Goal: Task Accomplishment & Management: Manage account settings

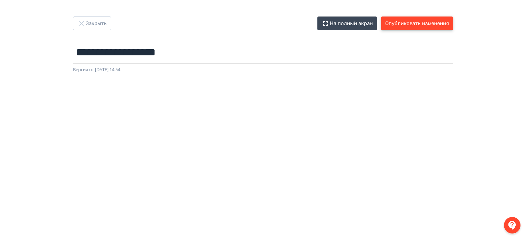
click at [409, 21] on button "Опубликовать изменения" at bounding box center [417, 24] width 72 height 14
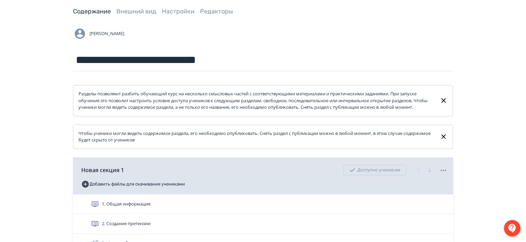
scroll to position [103, 0]
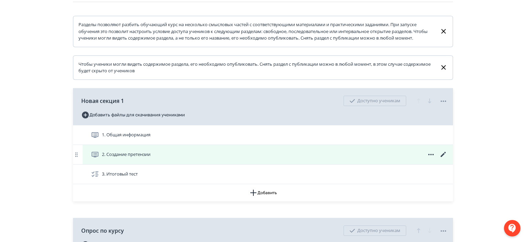
click at [442, 159] on icon at bounding box center [443, 155] width 8 height 8
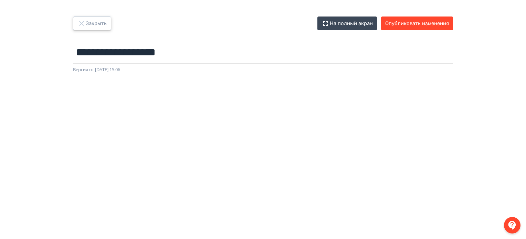
click at [82, 23] on icon "button" at bounding box center [81, 23] width 4 height 4
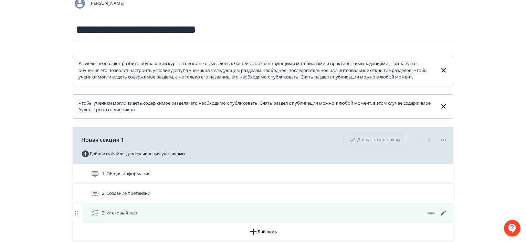
scroll to position [138, 0]
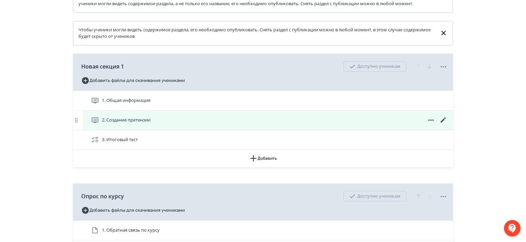
click at [187, 124] on div "2. Создание претензии" at bounding box center [269, 120] width 357 height 8
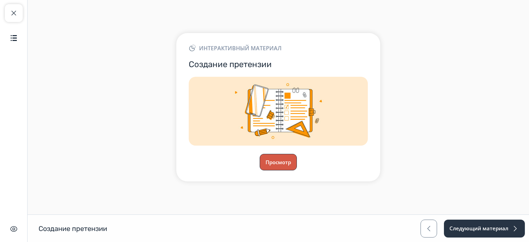
click at [284, 159] on button "Просмотр" at bounding box center [278, 162] width 37 height 17
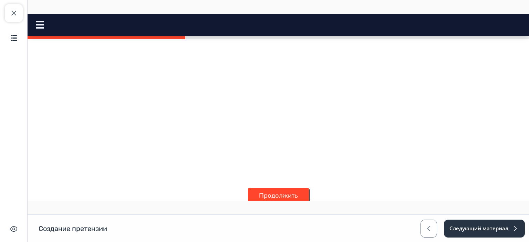
scroll to position [1481, 0]
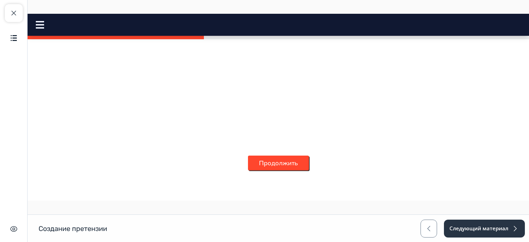
scroll to position [1757, 0]
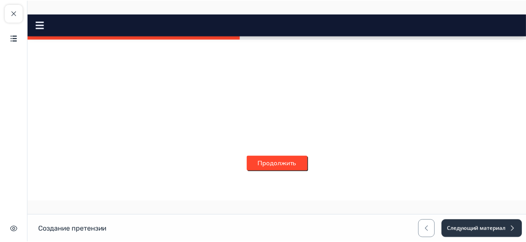
scroll to position [2067, 0]
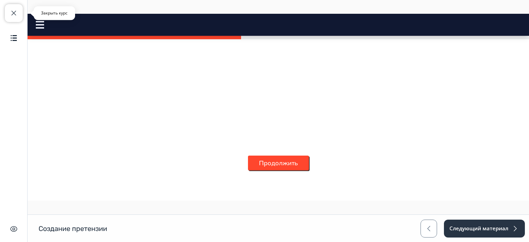
click at [14, 9] on span "button" at bounding box center [14, 13] width 8 height 8
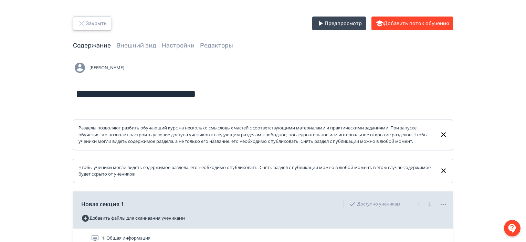
click at [80, 24] on icon "button" at bounding box center [81, 23] width 4 height 4
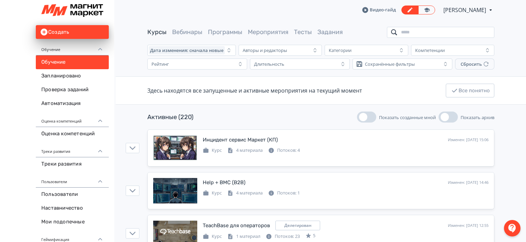
click at [407, 31] on input "search" at bounding box center [440, 32] width 107 height 11
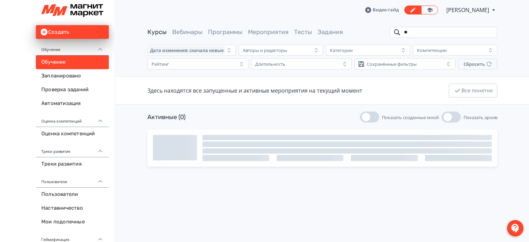
type input "*"
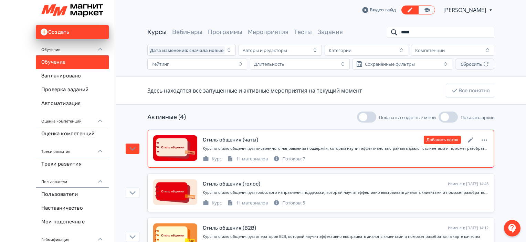
type input "*****"
click at [470, 139] on icon at bounding box center [470, 139] width 5 height 5
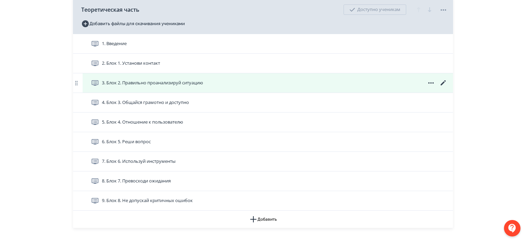
scroll to position [207, 0]
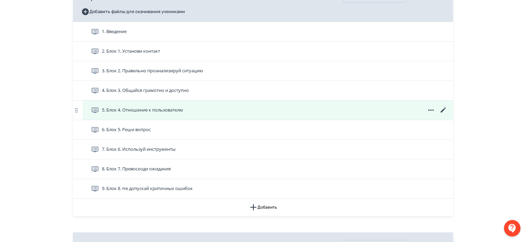
click at [444, 113] on icon at bounding box center [443, 109] width 5 height 5
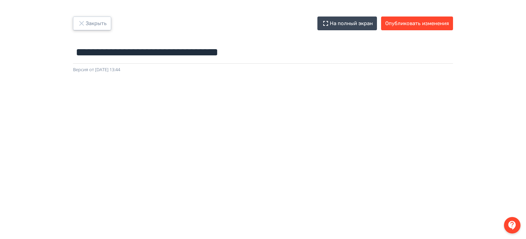
click at [81, 23] on icon "button" at bounding box center [81, 23] width 4 height 4
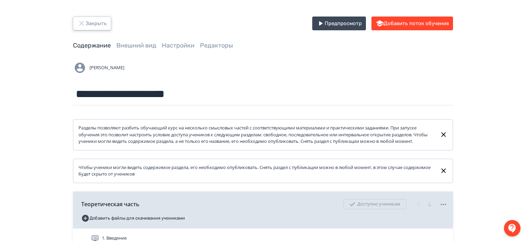
click at [83, 22] on icon "button" at bounding box center [81, 23] width 4 height 4
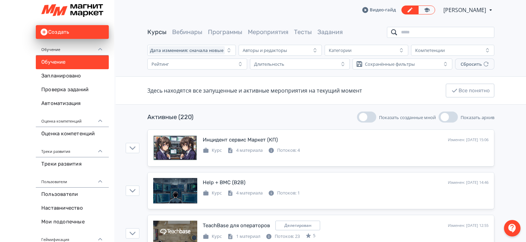
click at [422, 31] on input "search" at bounding box center [440, 32] width 107 height 11
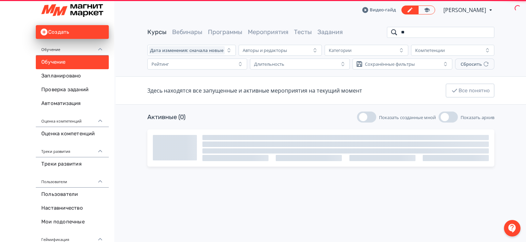
type input "*"
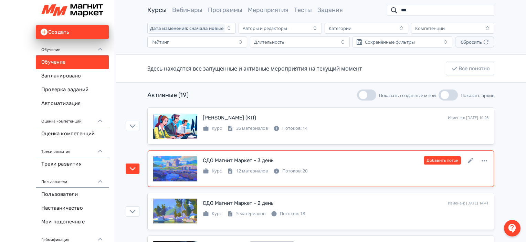
scroll to position [34, 0]
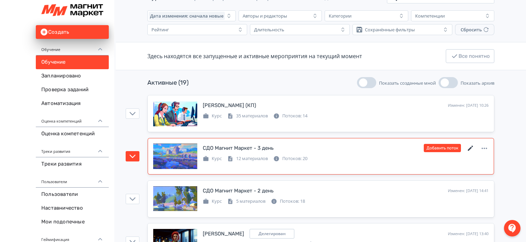
type input "***"
click at [470, 147] on icon at bounding box center [471, 148] width 8 height 8
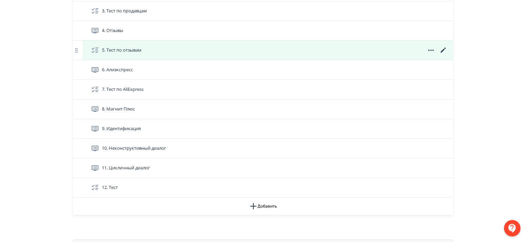
scroll to position [276, 0]
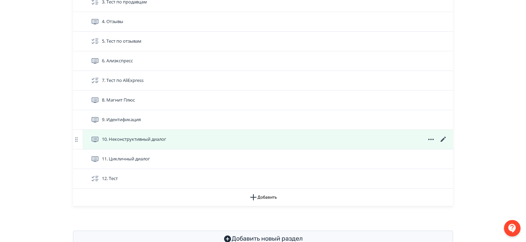
click at [440, 143] on icon at bounding box center [443, 139] width 8 height 8
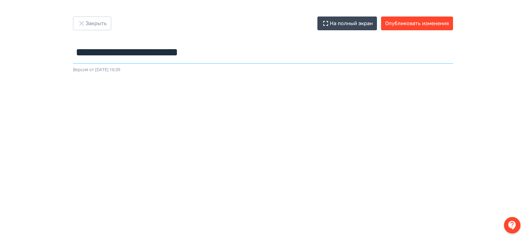
drag, startPoint x: 224, startPoint y: 53, endPoint x: 52, endPoint y: 58, distance: 171.9
click at [52, 58] on div "**********" at bounding box center [263, 120] width 526 height 206
paste input "text"
drag, startPoint x: 220, startPoint y: 52, endPoint x: 14, endPoint y: 46, distance: 206.0
click at [14, 46] on div "**********" at bounding box center [263, 120] width 526 height 206
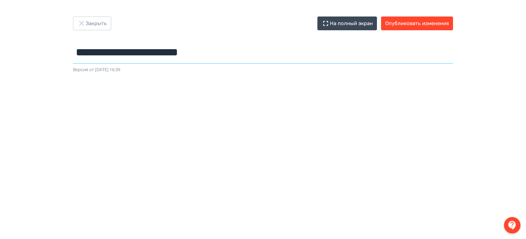
paste input "text"
type input "**********"
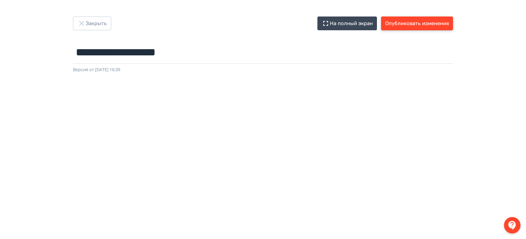
click at [414, 23] on button "Опубликовать изменения" at bounding box center [417, 24] width 72 height 14
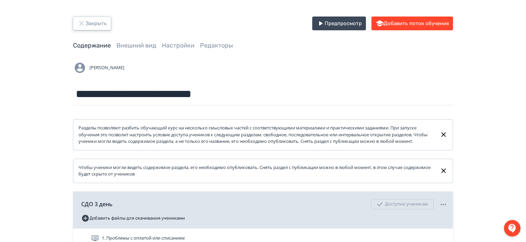
click at [83, 22] on icon "button" at bounding box center [81, 23] width 4 height 4
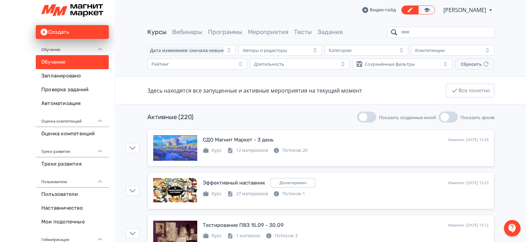
click at [434, 33] on input "search" at bounding box center [440, 32] width 107 height 11
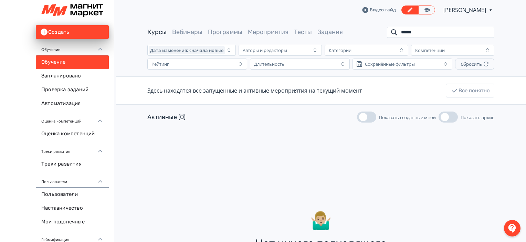
drag, startPoint x: 422, startPoint y: 34, endPoint x: 404, endPoint y: 34, distance: 17.6
click at [404, 34] on input "******" at bounding box center [440, 32] width 107 height 11
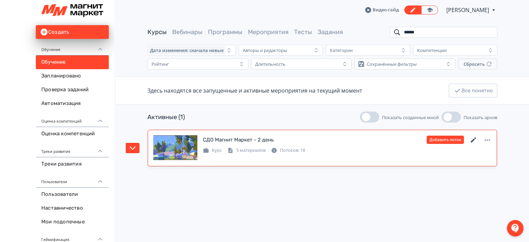
type input "******"
click at [472, 140] on icon at bounding box center [473, 140] width 8 height 8
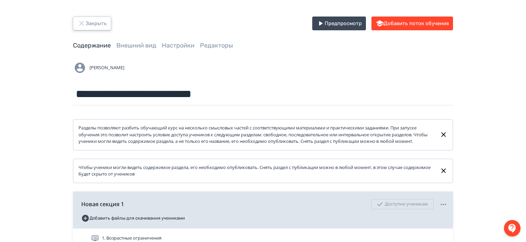
click at [82, 24] on icon "button" at bounding box center [81, 23] width 4 height 4
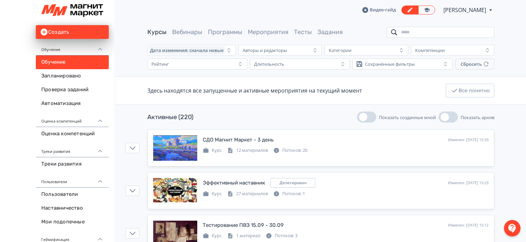
click at [415, 29] on input "search" at bounding box center [440, 32] width 107 height 11
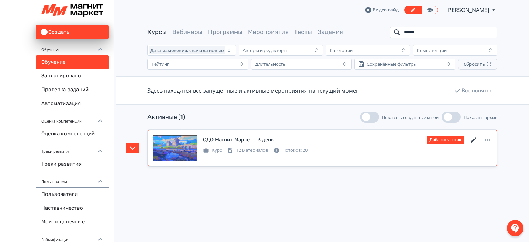
type input "******"
click at [472, 140] on icon at bounding box center [473, 139] width 5 height 5
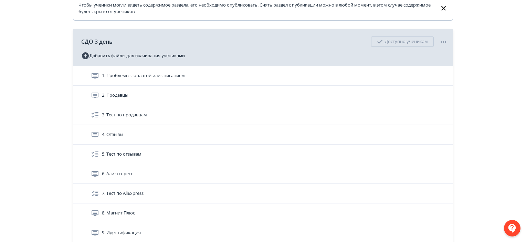
scroll to position [207, 0]
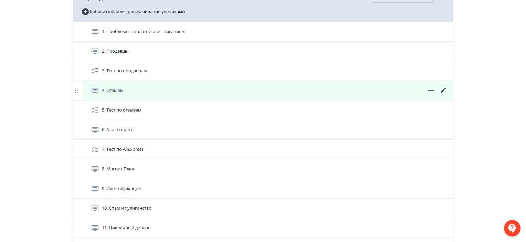
click at [444, 94] on icon at bounding box center [443, 90] width 8 height 8
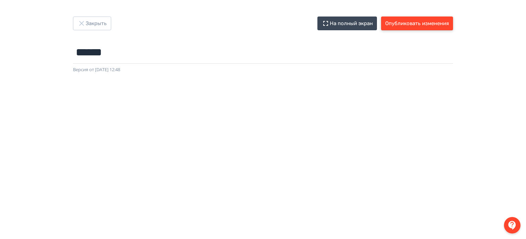
click at [420, 19] on button "Опубликовать изменения" at bounding box center [417, 24] width 72 height 14
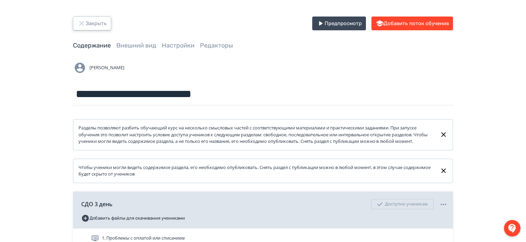
click at [84, 22] on icon "button" at bounding box center [81, 23] width 8 height 8
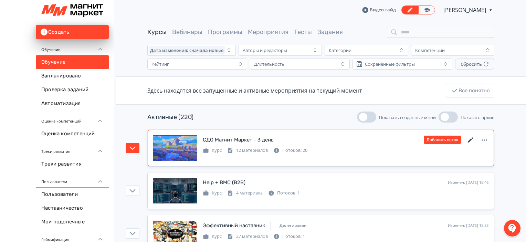
click at [469, 138] on icon at bounding box center [471, 140] width 8 height 8
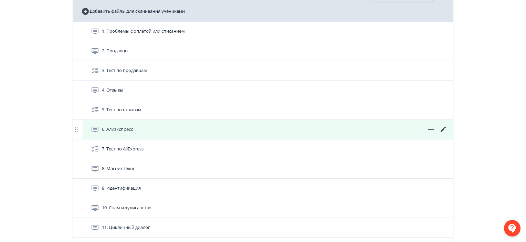
scroll to position [200, 0]
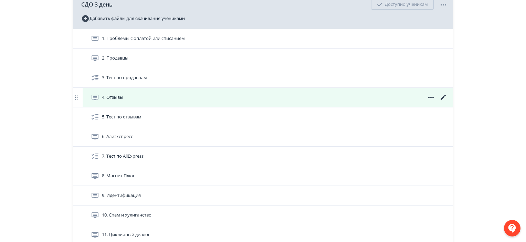
click at [443, 100] on icon at bounding box center [443, 97] width 5 height 5
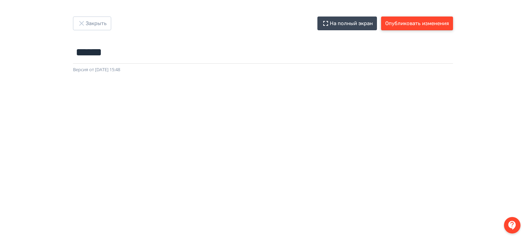
click at [410, 25] on button "Опубликовать изменения" at bounding box center [417, 24] width 72 height 14
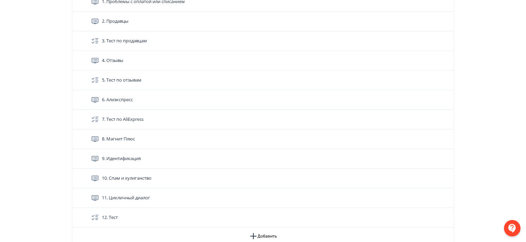
scroll to position [276, 0]
